Goal: Information Seeking & Learning: Learn about a topic

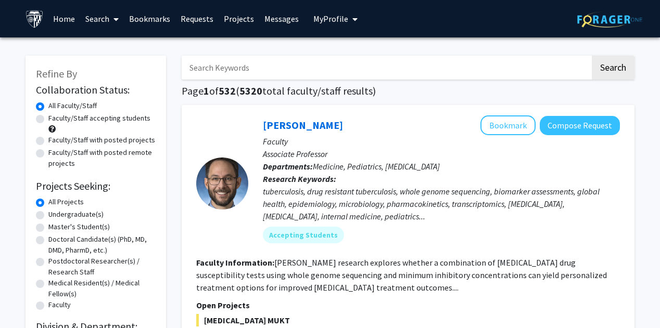
click at [58, 215] on label "Undergraduate(s)" at bounding box center [75, 214] width 55 height 11
click at [55, 215] on input "Undergraduate(s)" at bounding box center [51, 212] width 7 height 7
radio input "true"
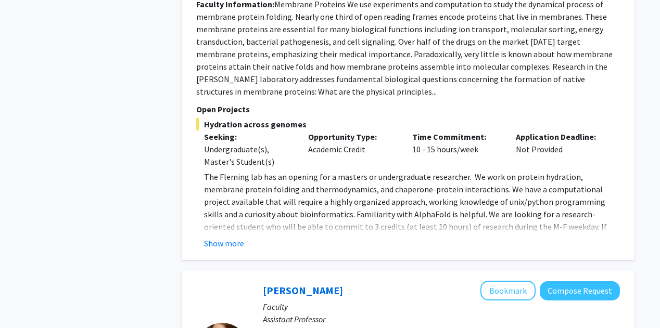
scroll to position [855, 0]
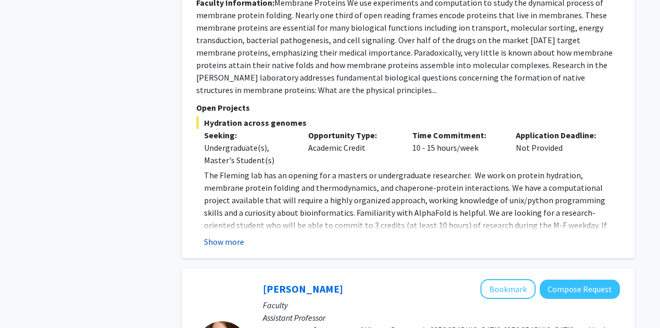
click at [214, 236] on button "Show more" at bounding box center [224, 242] width 40 height 12
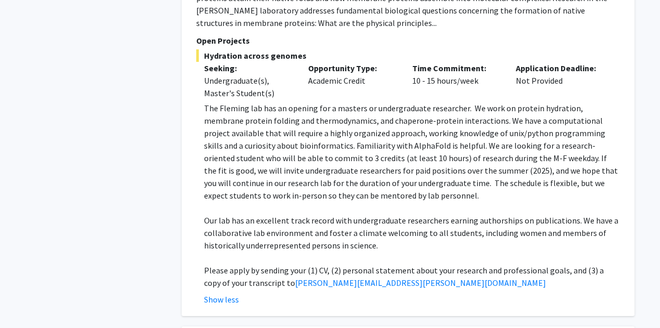
scroll to position [922, 0]
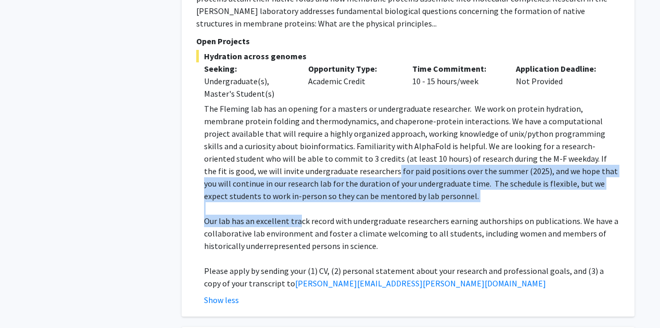
drag, startPoint x: 299, startPoint y: 190, endPoint x: 297, endPoint y: 150, distance: 40.1
click at [297, 150] on div "The [PERSON_NAME] lab has an opening for a masters or undergraduate researcher.…" at bounding box center [412, 195] width 416 height 187
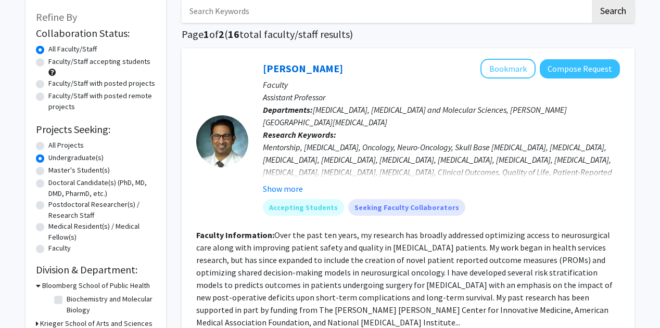
scroll to position [0, 0]
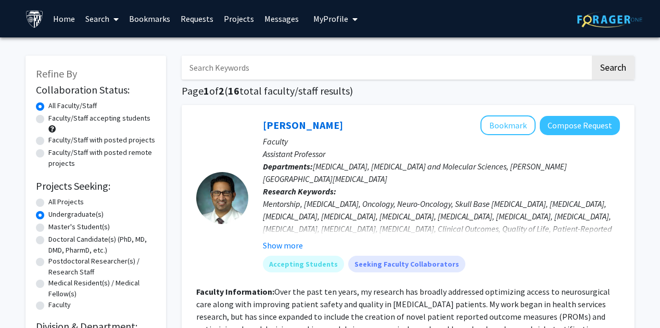
click at [257, 69] on input "Search Keywords" at bounding box center [386, 68] width 408 height 24
type input "neuro"
click at [591, 56] on button "Search" at bounding box center [612, 68] width 43 height 24
radio input "true"
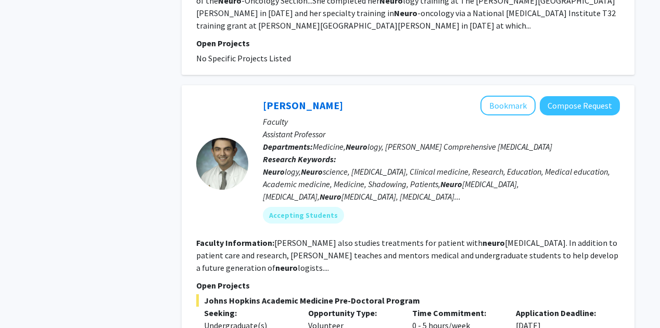
scroll to position [1891, 0]
drag, startPoint x: 234, startPoint y: 262, endPoint x: 244, endPoint y: 261, distance: 10.0
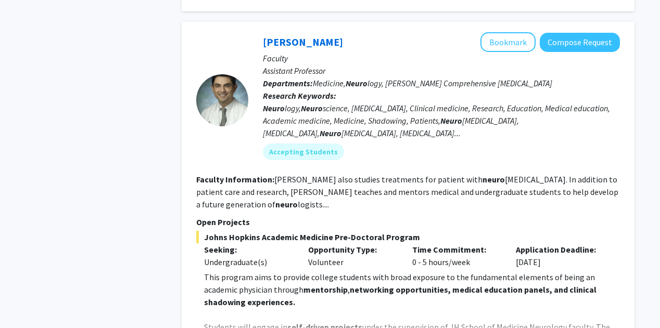
scroll to position [1954, 0]
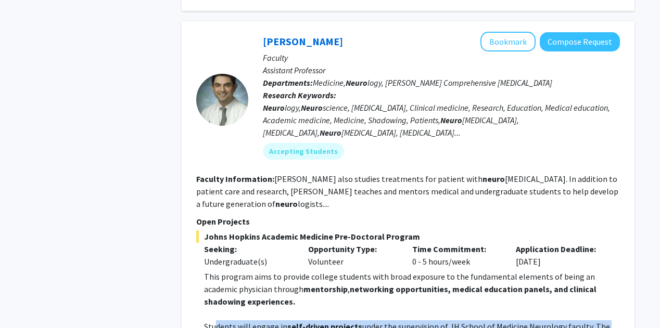
drag, startPoint x: 217, startPoint y: 240, endPoint x: 250, endPoint y: 263, distance: 40.0
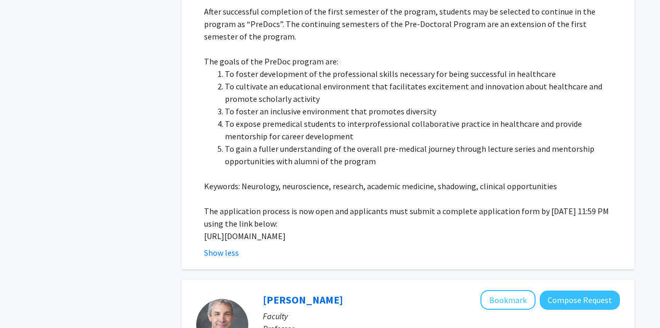
scroll to position [2504, 0]
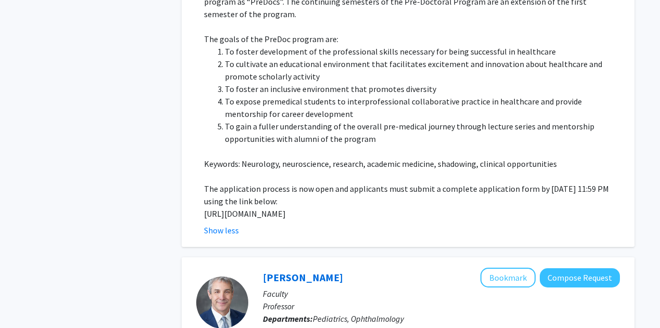
drag, startPoint x: 203, startPoint y: 116, endPoint x: 255, endPoint y: 132, distance: 54.3
copy p "[URL][DOMAIN_NAME]"
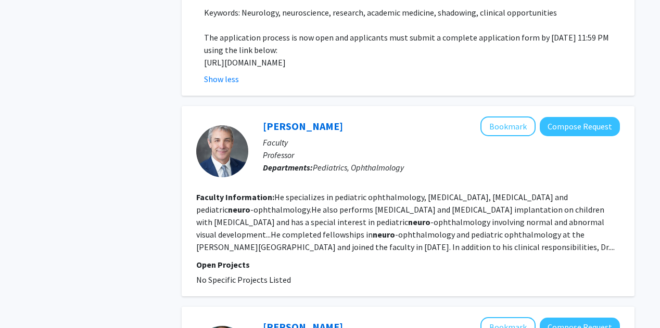
scroll to position [2656, 0]
click at [385, 191] on fg-read-more "He specializes in pediatric ophthalmology, [MEDICAL_DATA], [MEDICAL_DATA] and p…" at bounding box center [405, 221] width 418 height 60
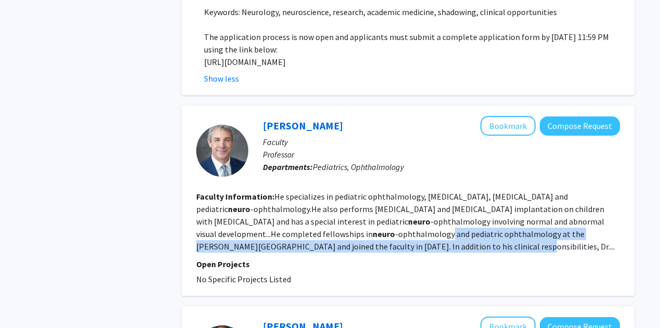
drag, startPoint x: 385, startPoint y: 158, endPoint x: 362, endPoint y: 144, distance: 27.0
click at [362, 191] on fg-read-more "He specializes in pediatric ophthalmology, [MEDICAL_DATA], [MEDICAL_DATA] and p…" at bounding box center [405, 221] width 418 height 60
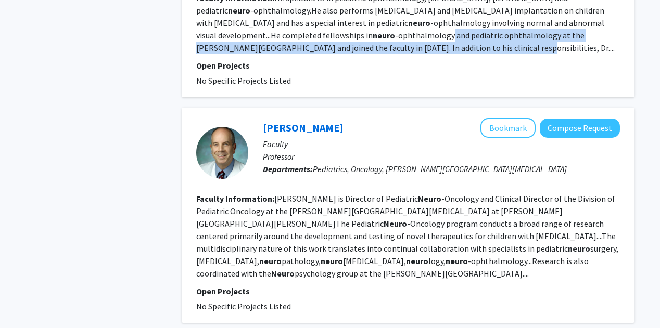
scroll to position [2865, 0]
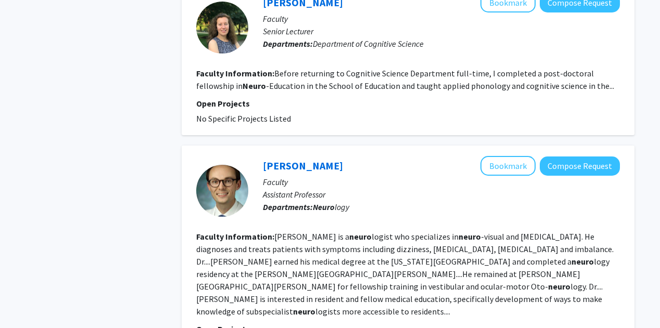
scroll to position [1897, 0]
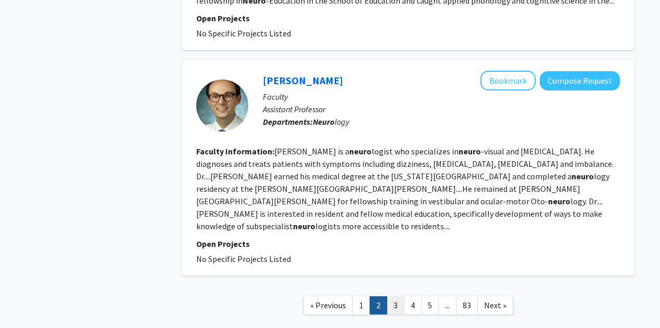
click at [394, 297] on link "3" at bounding box center [396, 306] width 18 height 18
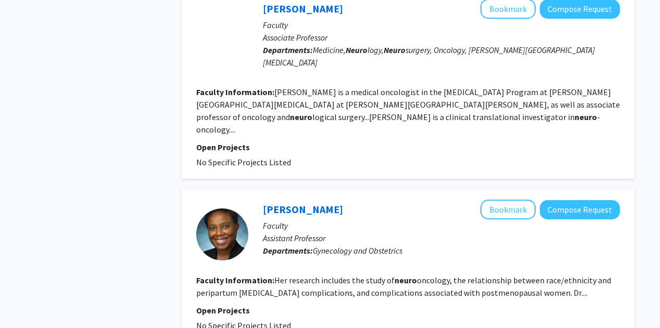
scroll to position [1685, 0]
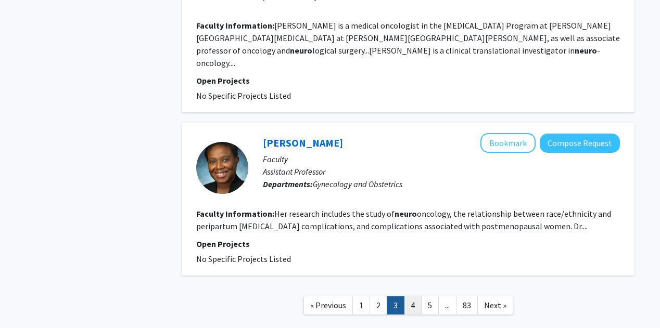
click at [414, 297] on link "4" at bounding box center [413, 306] width 18 height 18
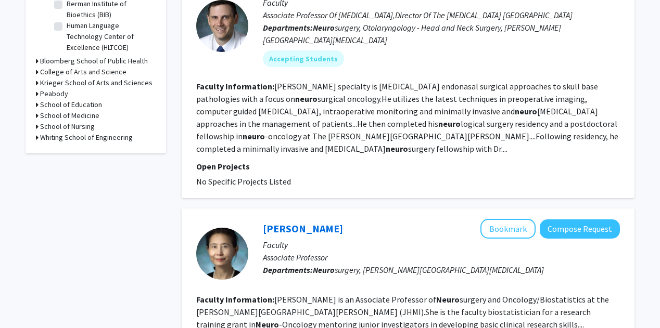
scroll to position [396, 0]
